Goal: Transaction & Acquisition: Purchase product/service

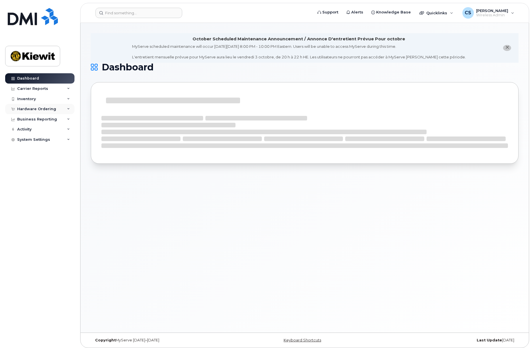
click at [46, 107] on div "Hardware Ordering" at bounding box center [39, 109] width 69 height 10
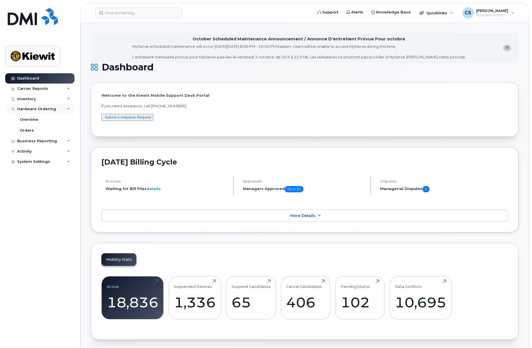
click at [48, 109] on div "Hardware Ordering" at bounding box center [36, 109] width 39 height 5
click at [35, 121] on div "Overview" at bounding box center [29, 119] width 19 height 5
click at [36, 121] on div "Overview" at bounding box center [29, 119] width 19 height 5
click at [38, 110] on div "Hardware Ordering" at bounding box center [36, 109] width 39 height 5
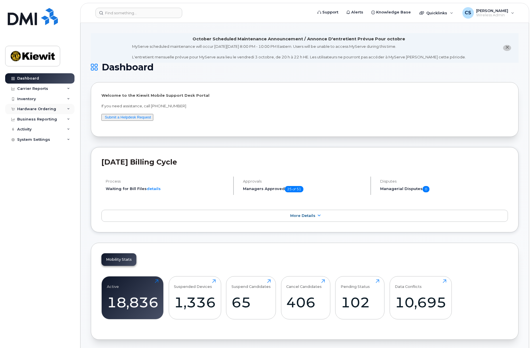
click at [38, 110] on div "Hardware Ordering" at bounding box center [36, 109] width 39 height 5
click at [34, 119] on div "Overview" at bounding box center [29, 119] width 19 height 5
click at [26, 132] on div "Orders" at bounding box center [27, 130] width 14 height 5
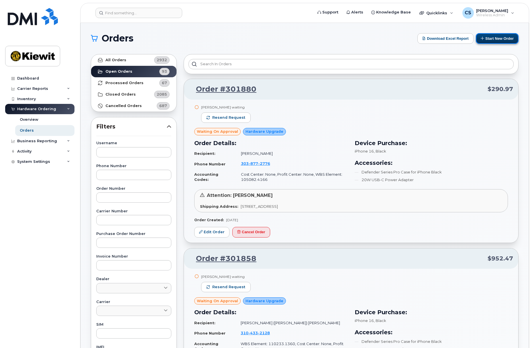
click at [500, 38] on button "Start New Order" at bounding box center [497, 38] width 43 height 11
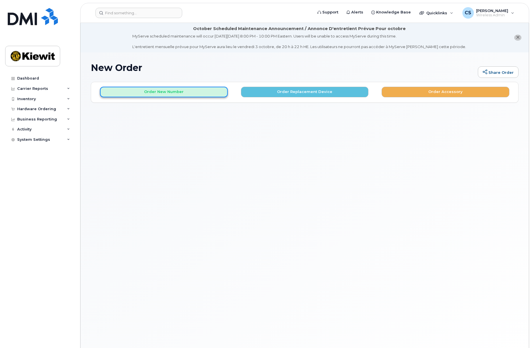
click at [199, 95] on button "Order New Number" at bounding box center [164, 92] width 128 height 11
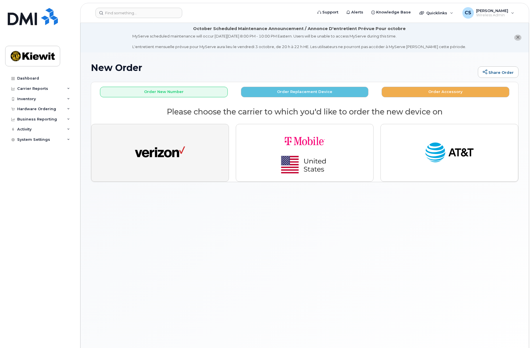
click at [190, 157] on button "button" at bounding box center [160, 153] width 138 height 58
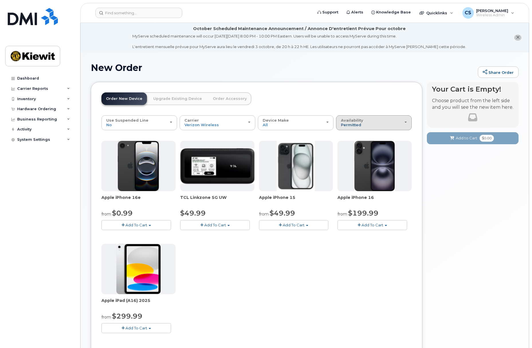
click at [356, 127] on div "Availability Permitted All" at bounding box center [374, 122] width 66 height 9
click at [350, 144] on div "All" at bounding box center [374, 145] width 73 height 7
click at [359, 125] on span "Permitted" at bounding box center [351, 125] width 20 height 5
click at [348, 146] on label "All" at bounding box center [344, 145] width 12 height 7
click at [0, 0] on input "All" at bounding box center [0, 0] width 0 height 0
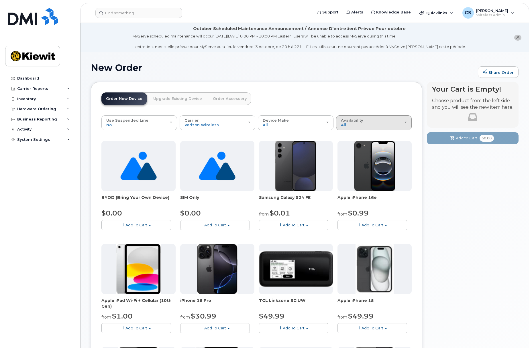
click at [362, 121] on span "Availability" at bounding box center [352, 120] width 22 height 5
click at [458, 199] on div "Your Cart is Empty! Choose product from the left side and you will see the new …" at bounding box center [473, 335] width 92 height 506
click at [227, 125] on div "Carrier Verizon Wireless T-Mobile AT&T Wireless" at bounding box center [218, 122] width 66 height 9
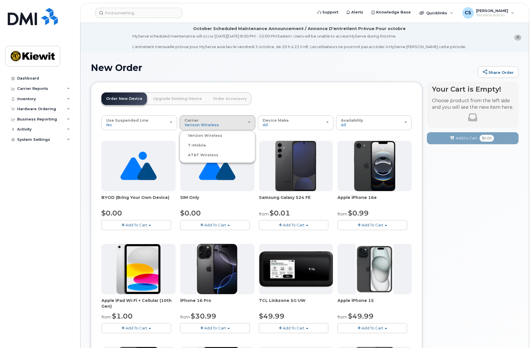
click at [198, 145] on label "T-Mobile" at bounding box center [193, 145] width 25 height 7
click at [0, 0] on input "T-Mobile" at bounding box center [0, 0] width 0 height 0
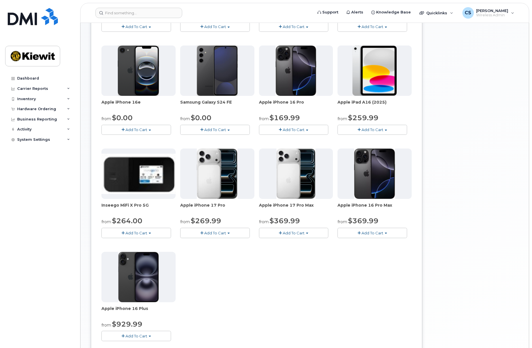
scroll to position [201, 0]
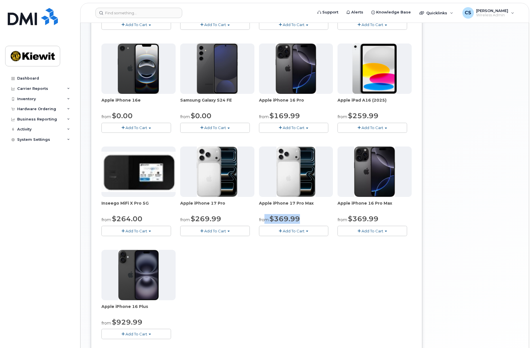
drag, startPoint x: 306, startPoint y: 219, endPoint x: 265, endPoint y: 217, distance: 41.0
click at [265, 217] on div "from $369.99" at bounding box center [296, 219] width 74 height 10
click at [310, 261] on div "Apple iPhone 17 from $0.00 Add To Cart $0.00 - 2 Year Activation (256GB) $829.9…" at bounding box center [256, 144] width 310 height 408
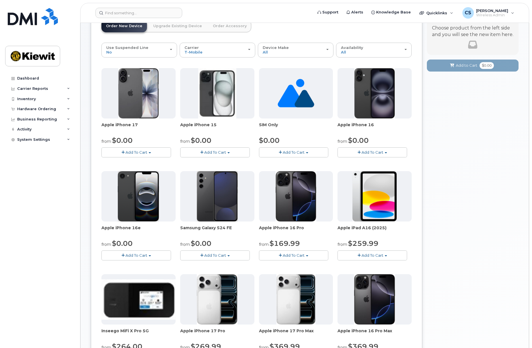
scroll to position [0, 0]
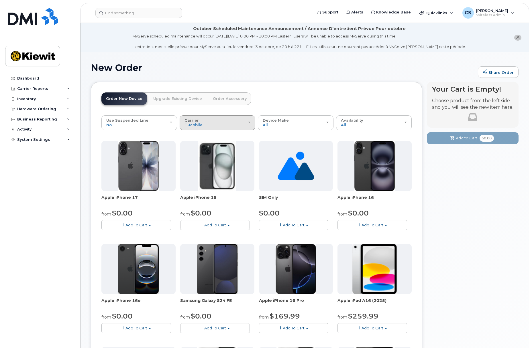
click at [233, 127] on div "Carrier Verizon Wireless T-Mobile AT&T Wireless" at bounding box center [218, 122] width 66 height 9
click at [206, 154] on label "AT&T Wireless" at bounding box center [199, 155] width 37 height 7
click at [0, 0] on input "AT&T Wireless" at bounding box center [0, 0] width 0 height 0
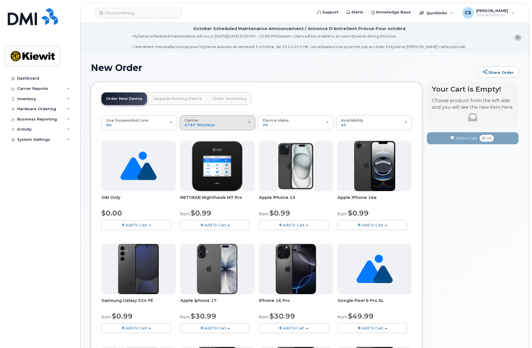
click at [224, 125] on div "Carrier Verizon Wireless T-Mobile AT&T Wireless" at bounding box center [218, 122] width 66 height 9
click at [205, 136] on label "Verizon Wireless" at bounding box center [201, 135] width 41 height 7
click at [0, 0] on input "Verizon Wireless" at bounding box center [0, 0] width 0 height 0
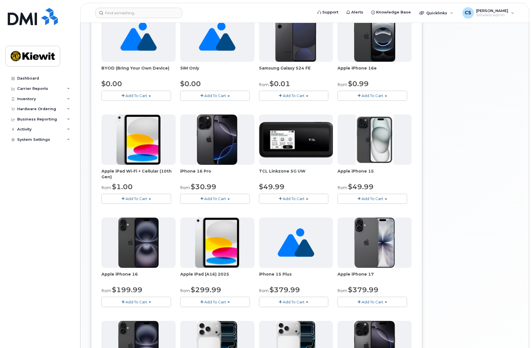
scroll to position [268, 0]
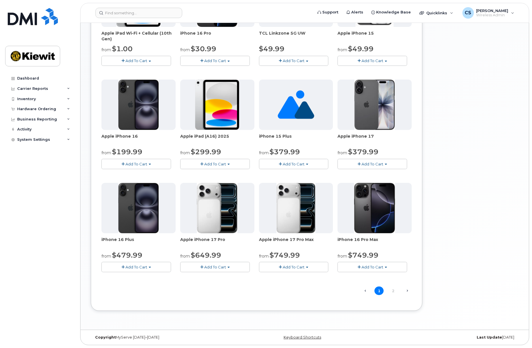
click at [477, 213] on div "Your Cart is Empty! Choose product from the left side and you will see the new …" at bounding box center [473, 67] width 92 height 506
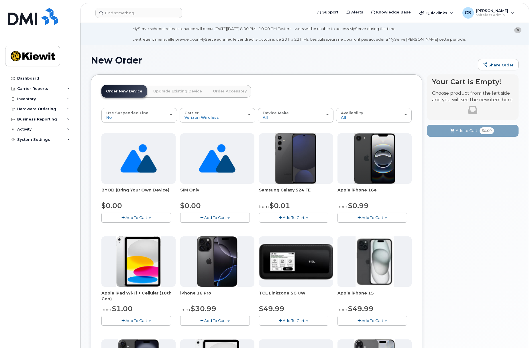
scroll to position [0, 0]
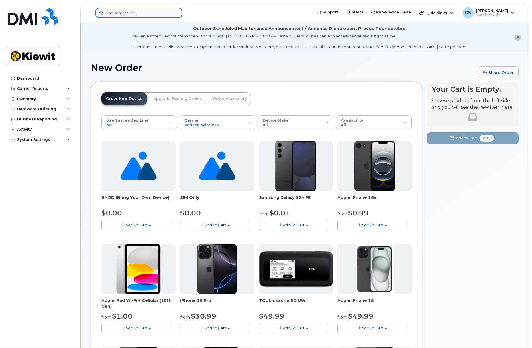
click at [153, 15] on input at bounding box center [138, 13] width 87 height 10
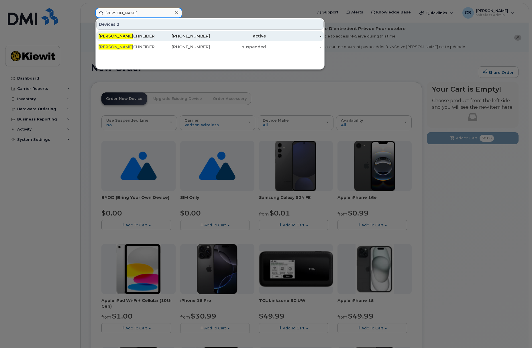
type input "[PERSON_NAME]"
click at [140, 34] on div "[PERSON_NAME] CHNEIDER" at bounding box center [127, 36] width 56 height 6
